Goal: Task Accomplishment & Management: Use online tool/utility

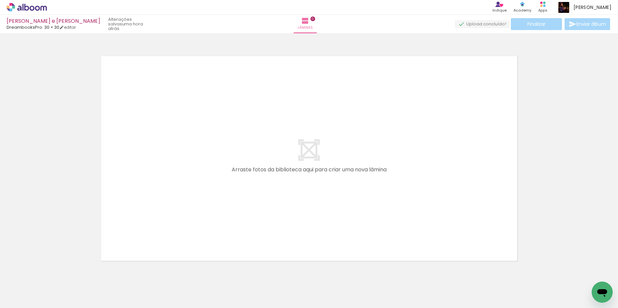
scroll to position [9, 0]
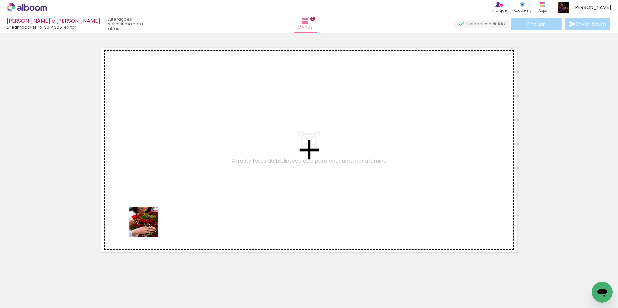
drag, startPoint x: 65, startPoint y: 288, endPoint x: 148, endPoint y: 234, distance: 98.6
click at [148, 227] on quentale-workspace at bounding box center [309, 154] width 618 height 308
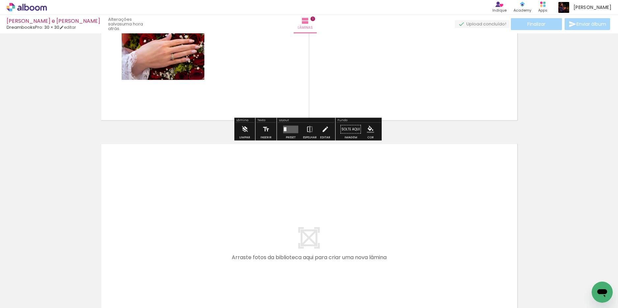
scroll to position [173, 0]
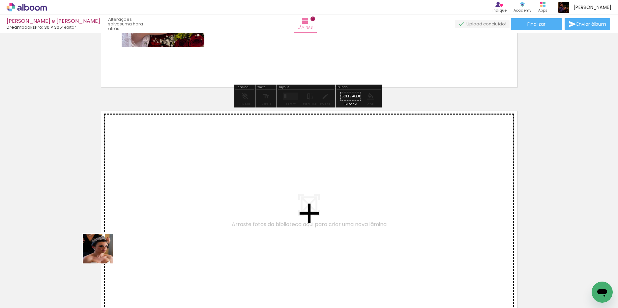
drag, startPoint x: 65, startPoint y: 283, endPoint x: 130, endPoint y: 222, distance: 89.1
click at [130, 222] on quentale-workspace at bounding box center [309, 154] width 618 height 308
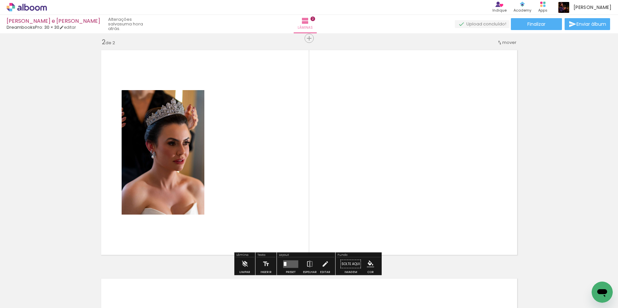
scroll to position [237, 0]
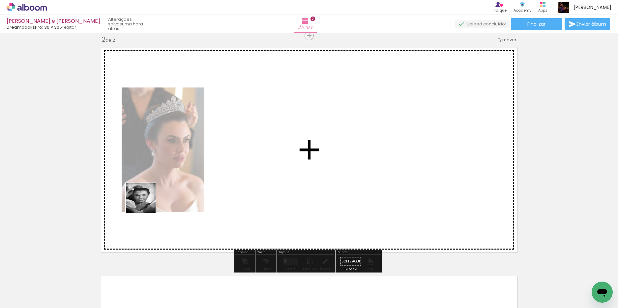
drag, startPoint x: 87, startPoint y: 267, endPoint x: 129, endPoint y: 239, distance: 50.7
click at [146, 200] on quentale-workspace at bounding box center [309, 154] width 618 height 308
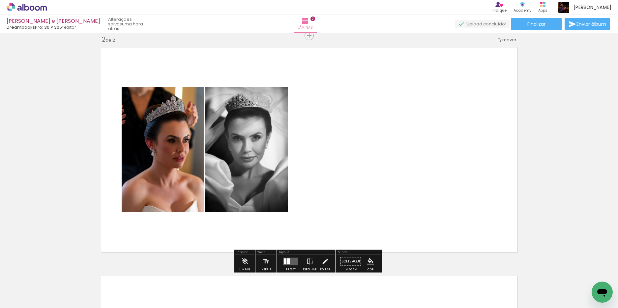
drag, startPoint x: 69, startPoint y: 289, endPoint x: 140, endPoint y: 214, distance: 102.9
click at [149, 199] on quentale-workspace at bounding box center [309, 154] width 618 height 308
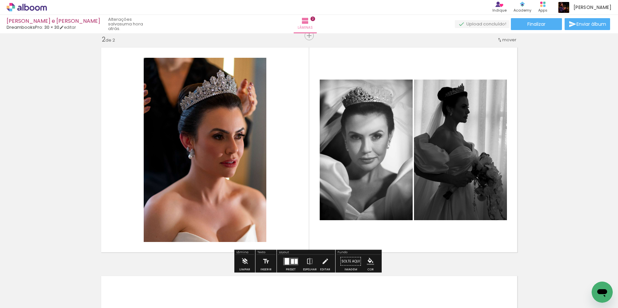
scroll to position [369, 0]
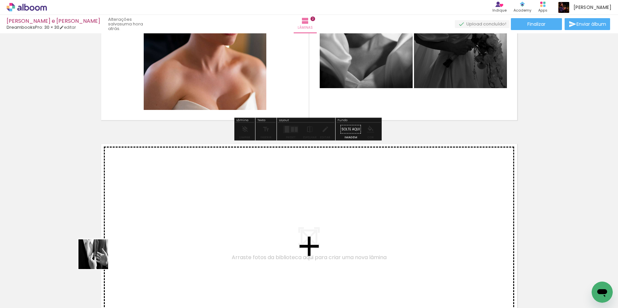
drag, startPoint x: 74, startPoint y: 278, endPoint x: 135, endPoint y: 219, distance: 85.1
click at [135, 219] on quentale-workspace at bounding box center [309, 154] width 618 height 308
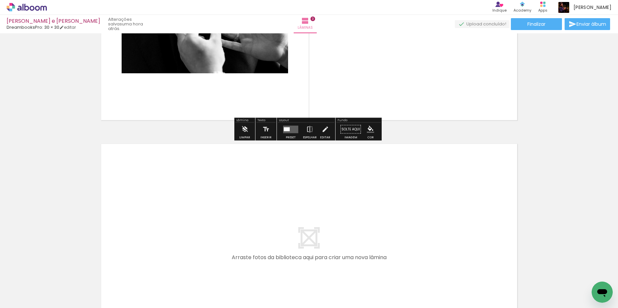
scroll to position [696, 0]
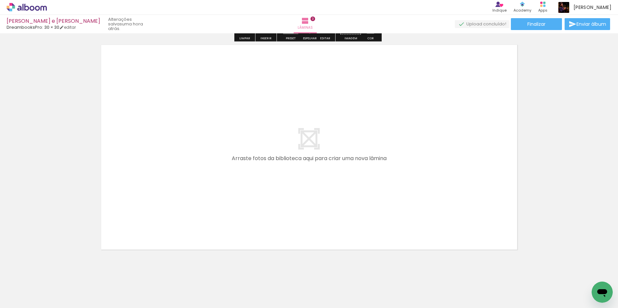
drag, startPoint x: 72, startPoint y: 284, endPoint x: 130, endPoint y: 217, distance: 88.6
click at [130, 217] on quentale-workspace at bounding box center [309, 154] width 618 height 308
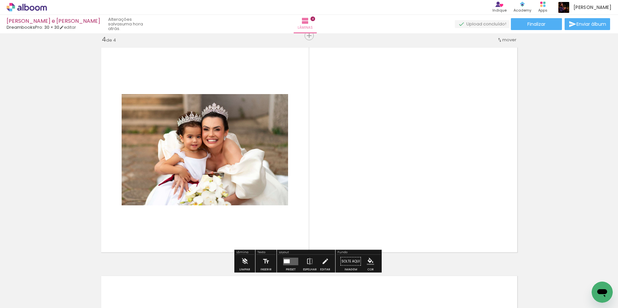
scroll to position [792, 0]
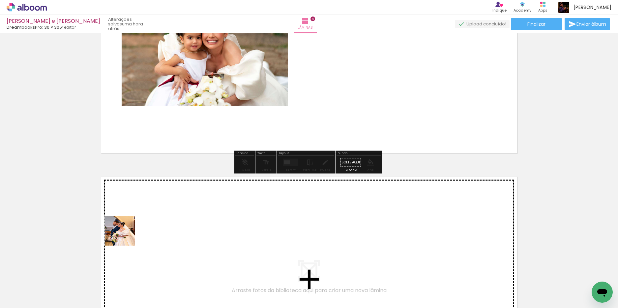
drag, startPoint x: 60, startPoint y: 281, endPoint x: 132, endPoint y: 220, distance: 95.0
click at [132, 220] on quentale-workspace at bounding box center [309, 154] width 618 height 308
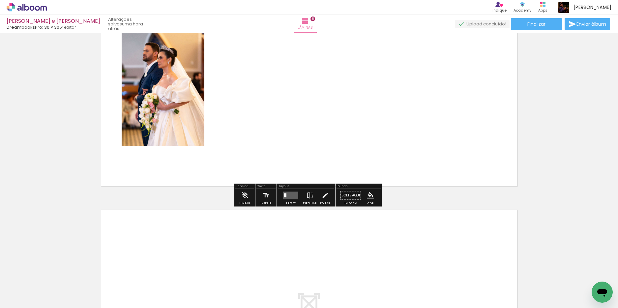
scroll to position [922, 0]
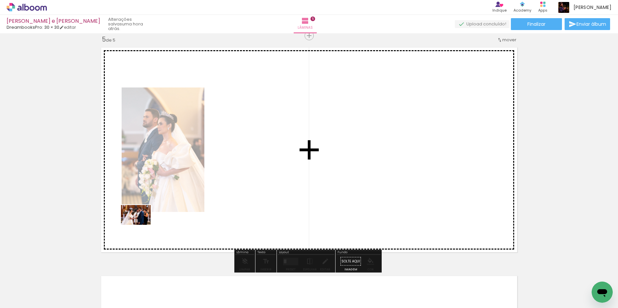
drag, startPoint x: 68, startPoint y: 287, endPoint x: 143, endPoint y: 226, distance: 96.4
click at [141, 225] on quentale-workspace at bounding box center [309, 154] width 618 height 308
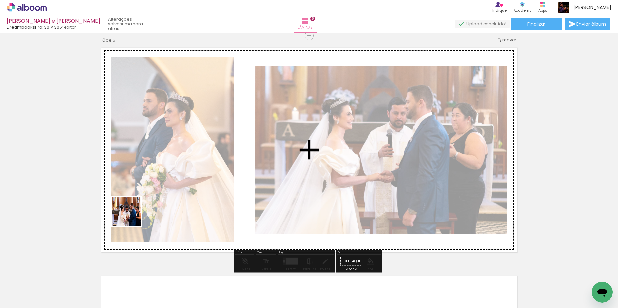
drag, startPoint x: 68, startPoint y: 290, endPoint x: 130, endPoint y: 214, distance: 98.1
click at [131, 213] on quentale-workspace at bounding box center [309, 154] width 618 height 308
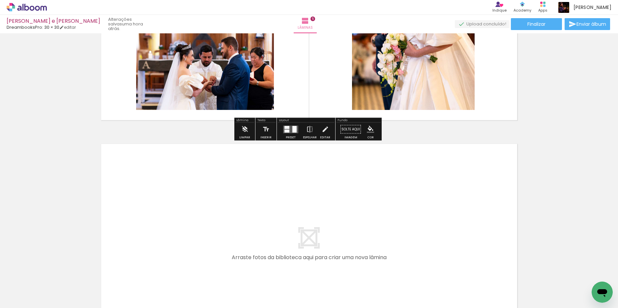
scroll to position [1119, 0]
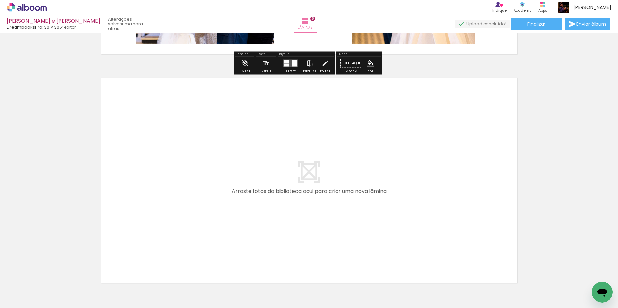
drag, startPoint x: 67, startPoint y: 281, endPoint x: 135, endPoint y: 221, distance: 90.9
click at [135, 221] on quentale-workspace at bounding box center [309, 154] width 618 height 308
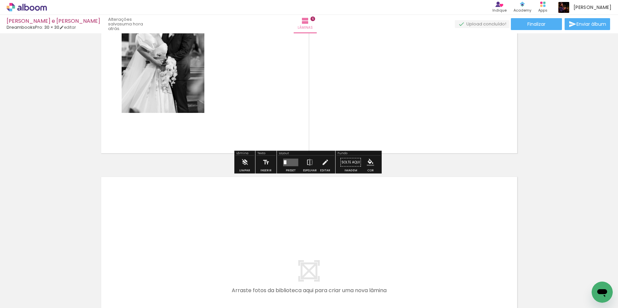
scroll to position [1348, 0]
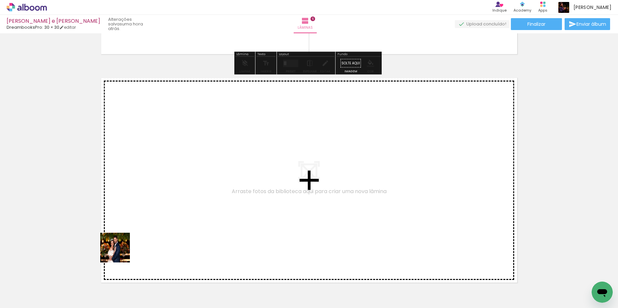
drag, startPoint x: 107, startPoint y: 261, endPoint x: 148, endPoint y: 217, distance: 60.0
click at [148, 217] on quentale-workspace at bounding box center [309, 154] width 618 height 308
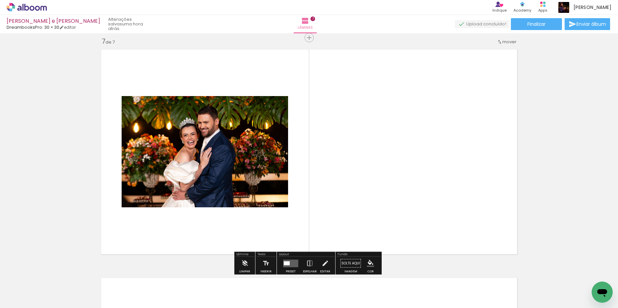
scroll to position [1378, 0]
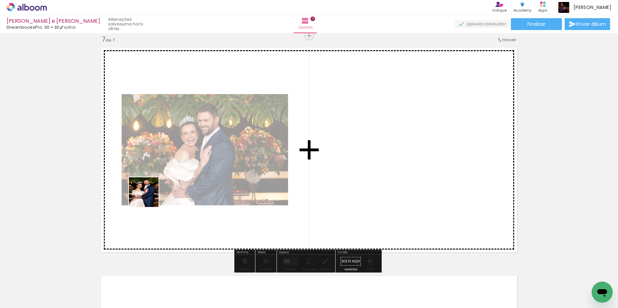
drag, startPoint x: 67, startPoint y: 281, endPoint x: 146, endPoint y: 203, distance: 110.8
click at [149, 196] on quentale-workspace at bounding box center [309, 154] width 618 height 308
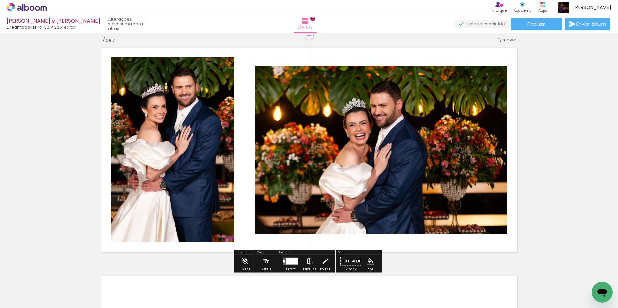
scroll to position [1510, 0]
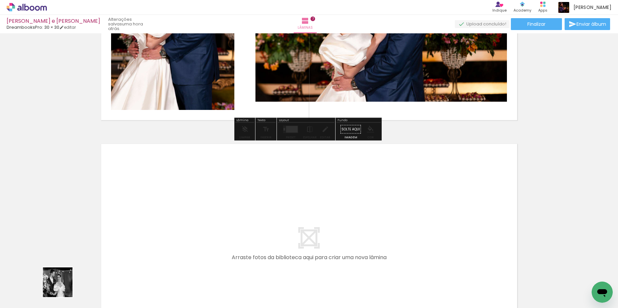
drag, startPoint x: 63, startPoint y: 287, endPoint x: 141, endPoint y: 219, distance: 104.1
click at [141, 219] on quentale-workspace at bounding box center [309, 154] width 618 height 308
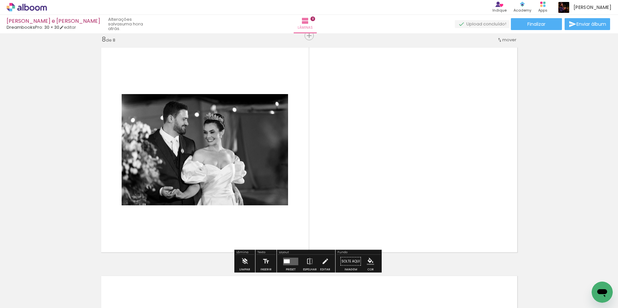
scroll to position [1408, 0]
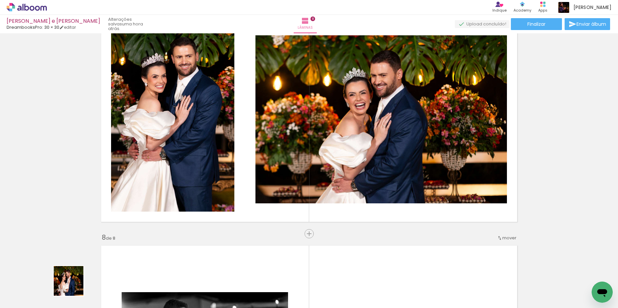
drag, startPoint x: 74, startPoint y: 286, endPoint x: 149, endPoint y: 214, distance: 104.1
click at [150, 203] on quentale-workspace at bounding box center [309, 154] width 618 height 308
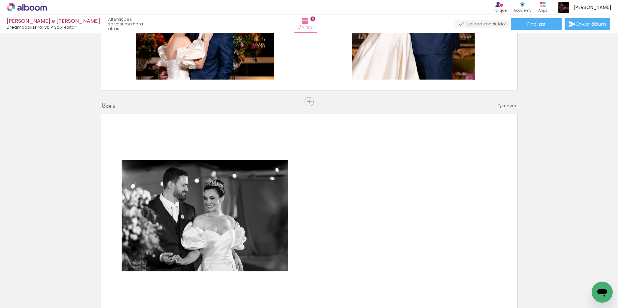
scroll to position [1573, 0]
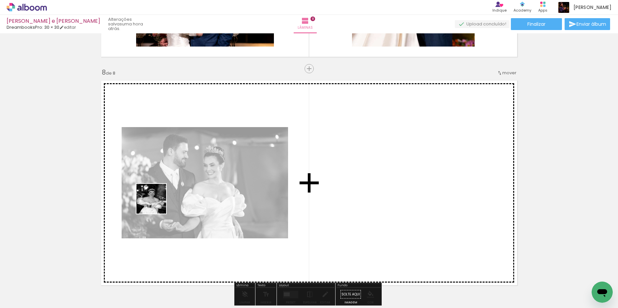
drag, startPoint x: 106, startPoint y: 288, endPoint x: 153, endPoint y: 221, distance: 82.1
click at [156, 203] on quentale-workspace at bounding box center [309, 154] width 618 height 308
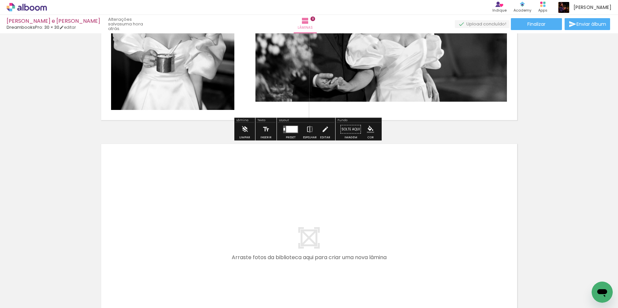
scroll to position [1837, 0]
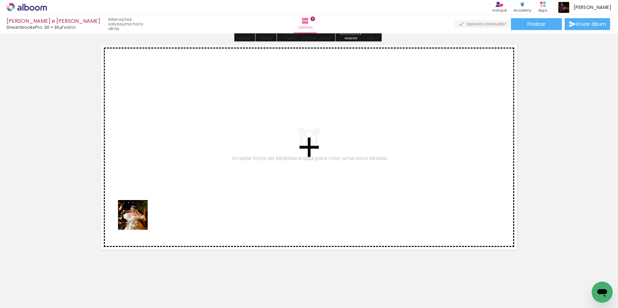
drag, startPoint x: 65, startPoint y: 285, endPoint x: 138, endPoint y: 220, distance: 98.1
click at [138, 220] on quentale-workspace at bounding box center [309, 154] width 618 height 308
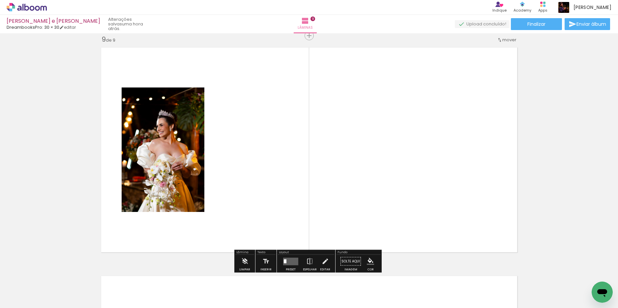
scroll to position [2032, 0]
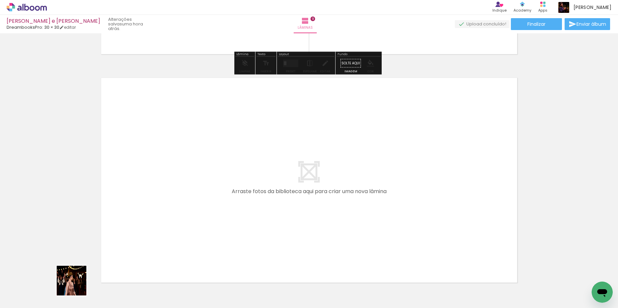
drag, startPoint x: 77, startPoint y: 285, endPoint x: 141, endPoint y: 229, distance: 85.8
click at [141, 229] on quentale-workspace at bounding box center [309, 154] width 618 height 308
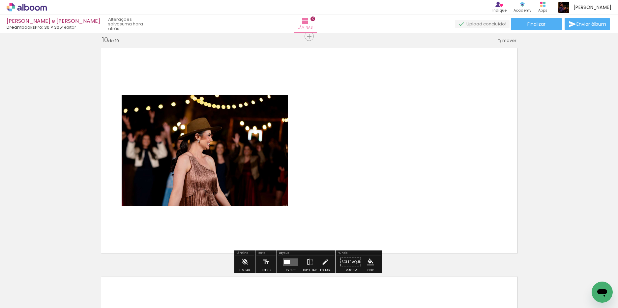
scroll to position [2063, 0]
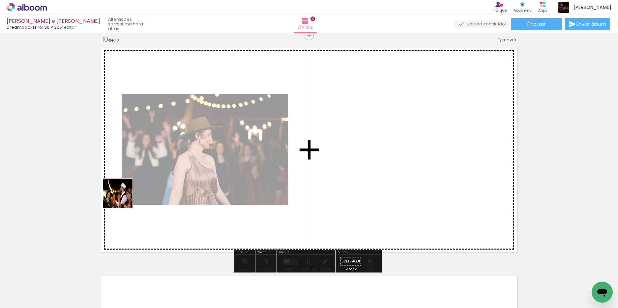
drag, startPoint x: 59, startPoint y: 282, endPoint x: 117, endPoint y: 218, distance: 86.6
click at [123, 194] on quentale-workspace at bounding box center [309, 154] width 618 height 308
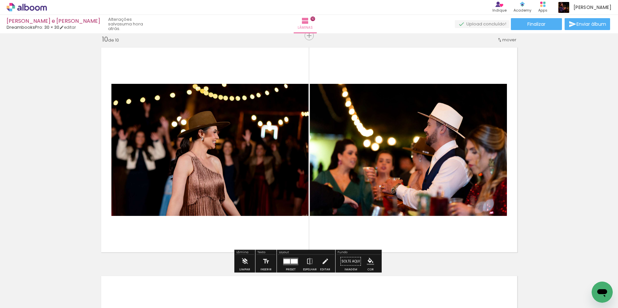
drag, startPoint x: 69, startPoint y: 286, endPoint x: 147, endPoint y: 217, distance: 104.0
click at [152, 216] on quentale-workspace at bounding box center [309, 154] width 618 height 308
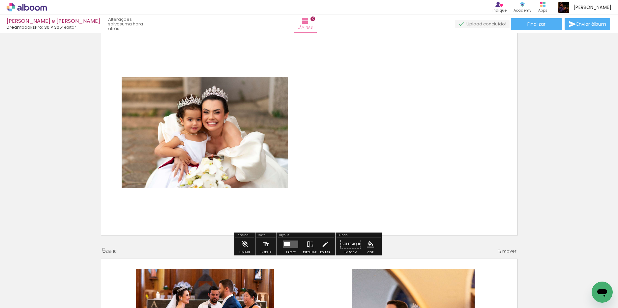
scroll to position [743, 0]
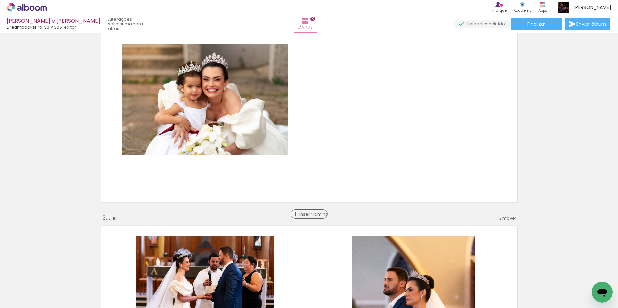
drag, startPoint x: 306, startPoint y: 214, endPoint x: 321, endPoint y: 211, distance: 15.8
click at [306, 214] on span "Inserir lâmina" at bounding box center [312, 214] width 26 height 4
